Goal: Transaction & Acquisition: Download file/media

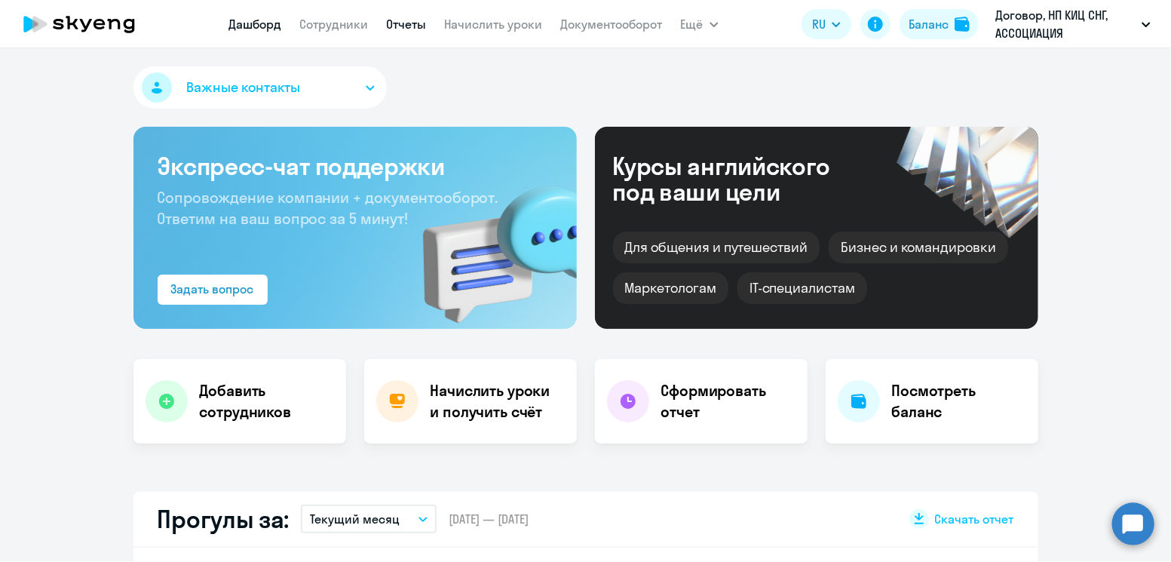
click at [397, 23] on link "Отчеты" at bounding box center [407, 24] width 40 height 15
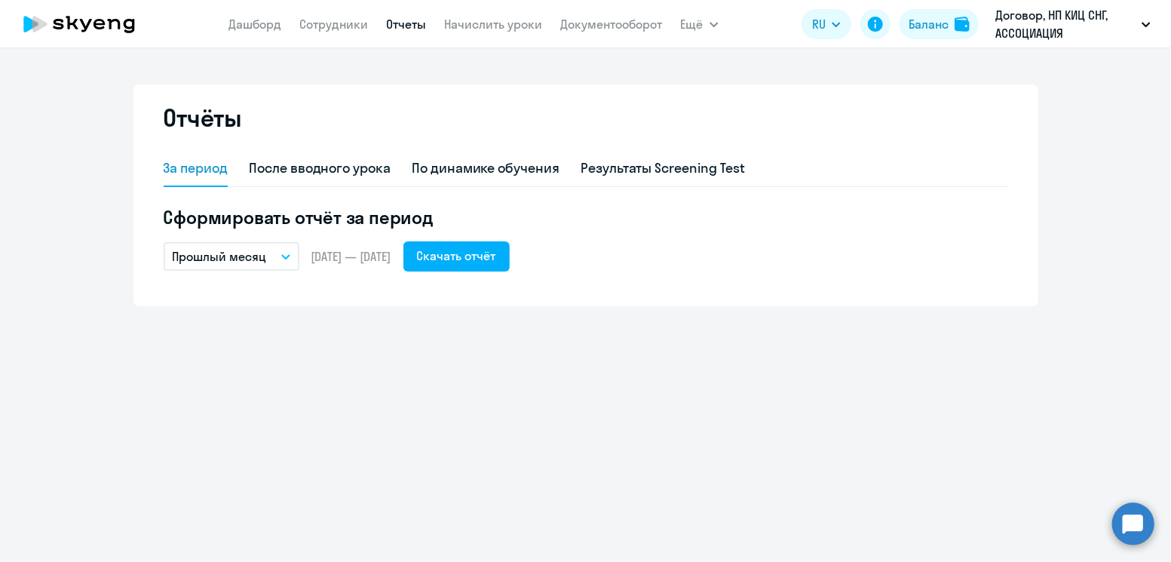
click at [268, 259] on button "Прошлый месяц" at bounding box center [232, 256] width 136 height 29
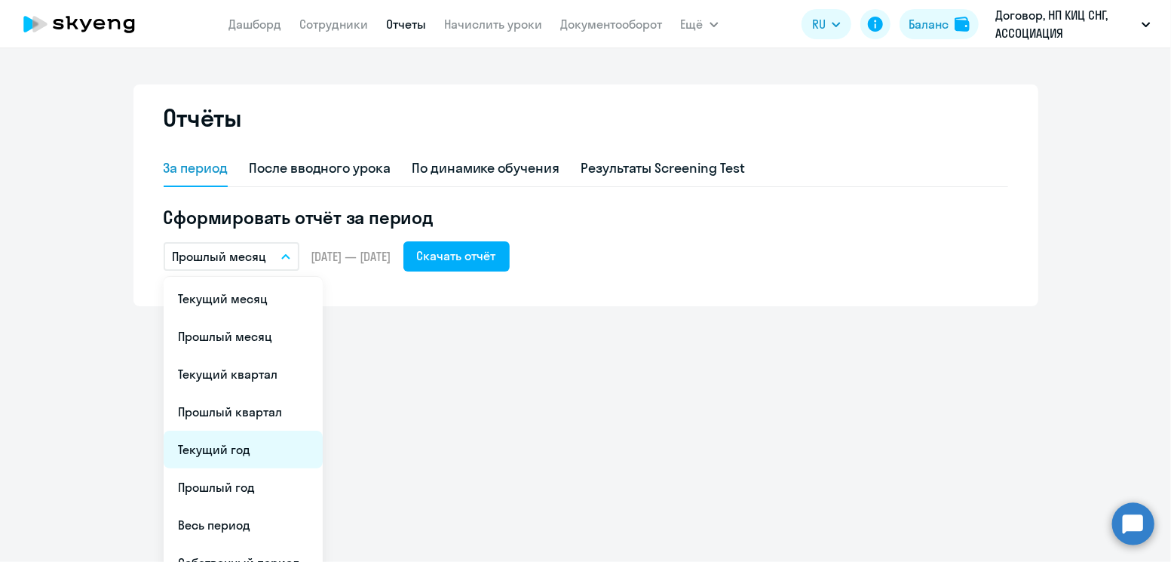
click at [237, 451] on li "Текущий год" at bounding box center [243, 450] width 159 height 38
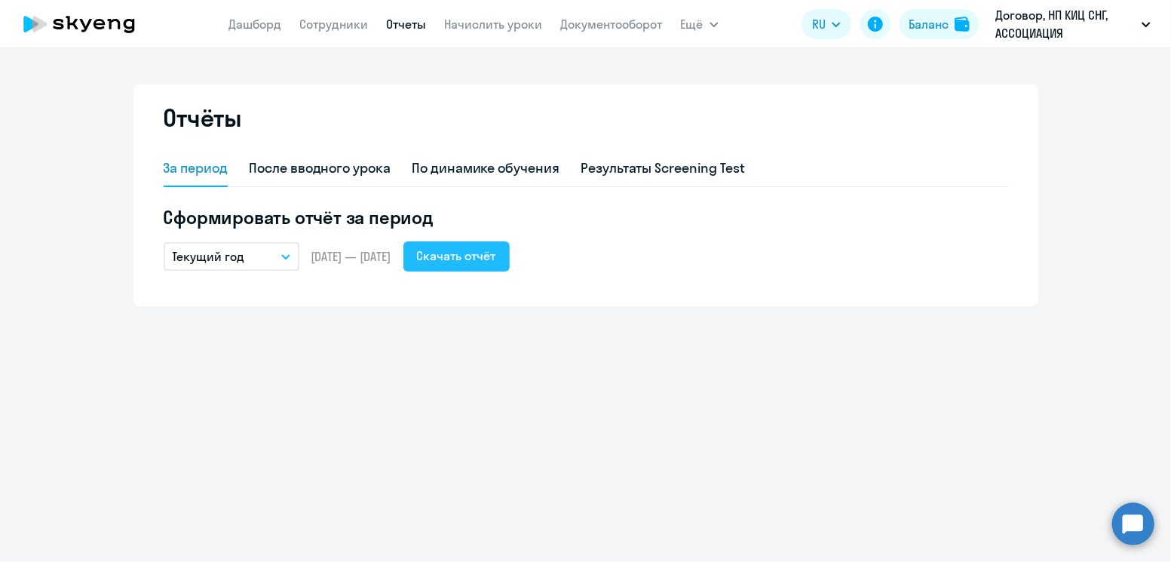
click at [487, 268] on button "Скачать отчёт" at bounding box center [456, 256] width 106 height 30
